Goal: Find specific page/section: Find specific page/section

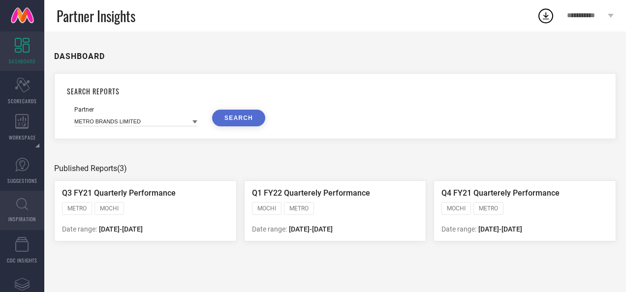
click at [23, 210] on icon at bounding box center [22, 204] width 12 height 12
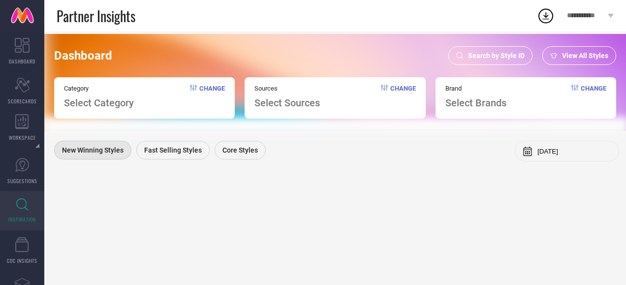
click at [463, 55] on icon at bounding box center [459, 55] width 7 height 7
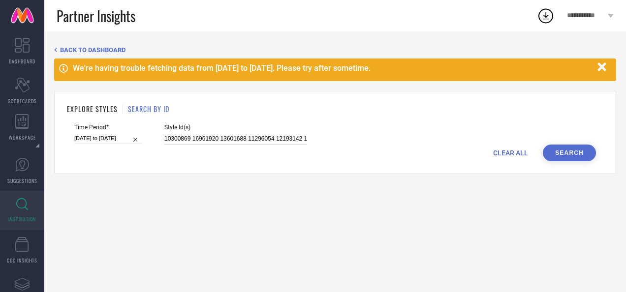
click at [245, 137] on input "10300869 16961920 13601688 11296054 12193142 13601432 13127084 12193652 1219385…" at bounding box center [235, 138] width 143 height 11
paste input "28174750 28174696 27042694 27087632 27087574 28118170 27043102 27042704 2817460…"
type input "28174750 28174696 27042694 27087632 27087574 28118170 27043102 27042704 2817460…"
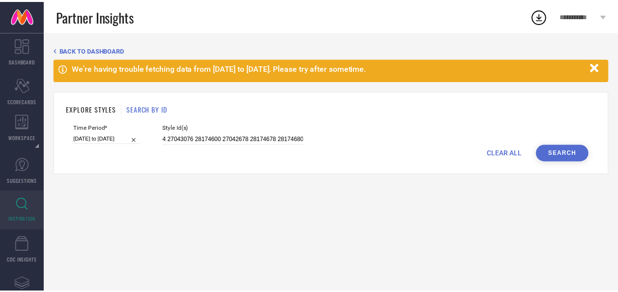
scroll to position [0, 0]
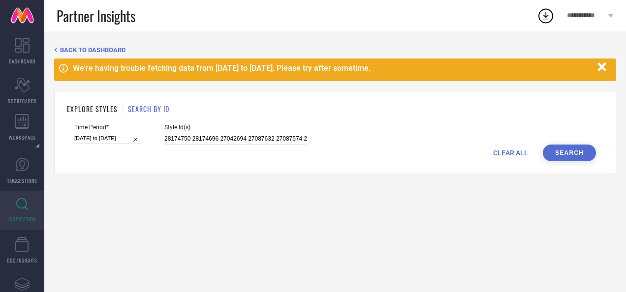
click at [556, 150] on button "Search" at bounding box center [569, 153] width 53 height 17
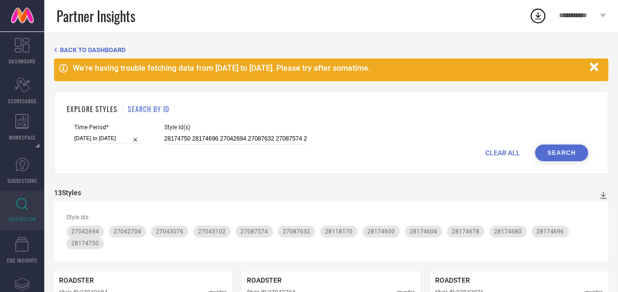
click at [506, 117] on div "EXPLORE STYLES SEARCH BY ID Time Period* [DATE] to [DATE] Style Id(s) 28174750 …" at bounding box center [331, 132] width 554 height 83
click at [595, 70] on icon "button" at bounding box center [594, 66] width 8 height 8
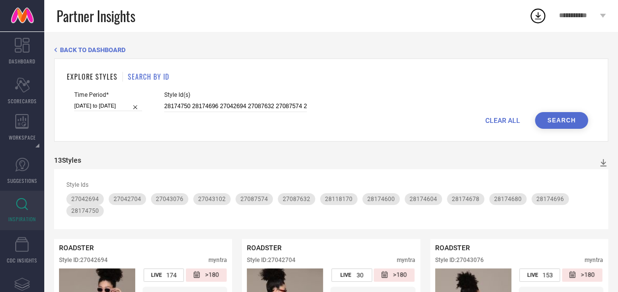
click at [413, 120] on div "CLEAR ALL Search" at bounding box center [331, 120] width 514 height 17
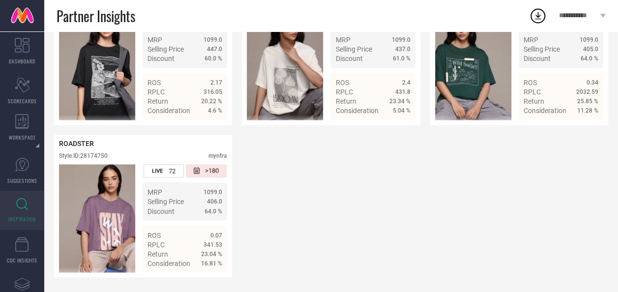
scroll to position [726, 0]
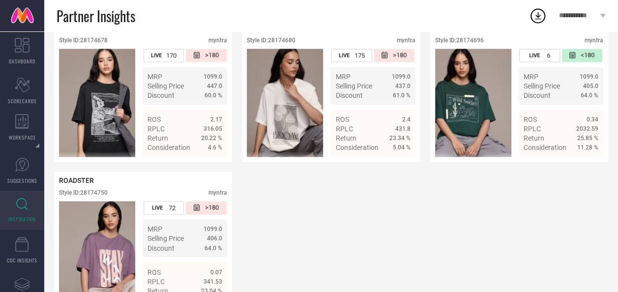
scroll to position [677, 0]
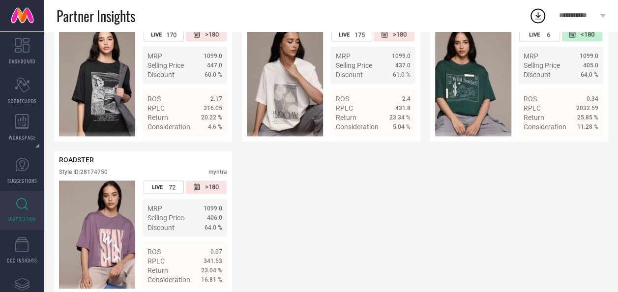
scroll to position [701, 0]
